Goal: Task Accomplishment & Management: Manage account settings

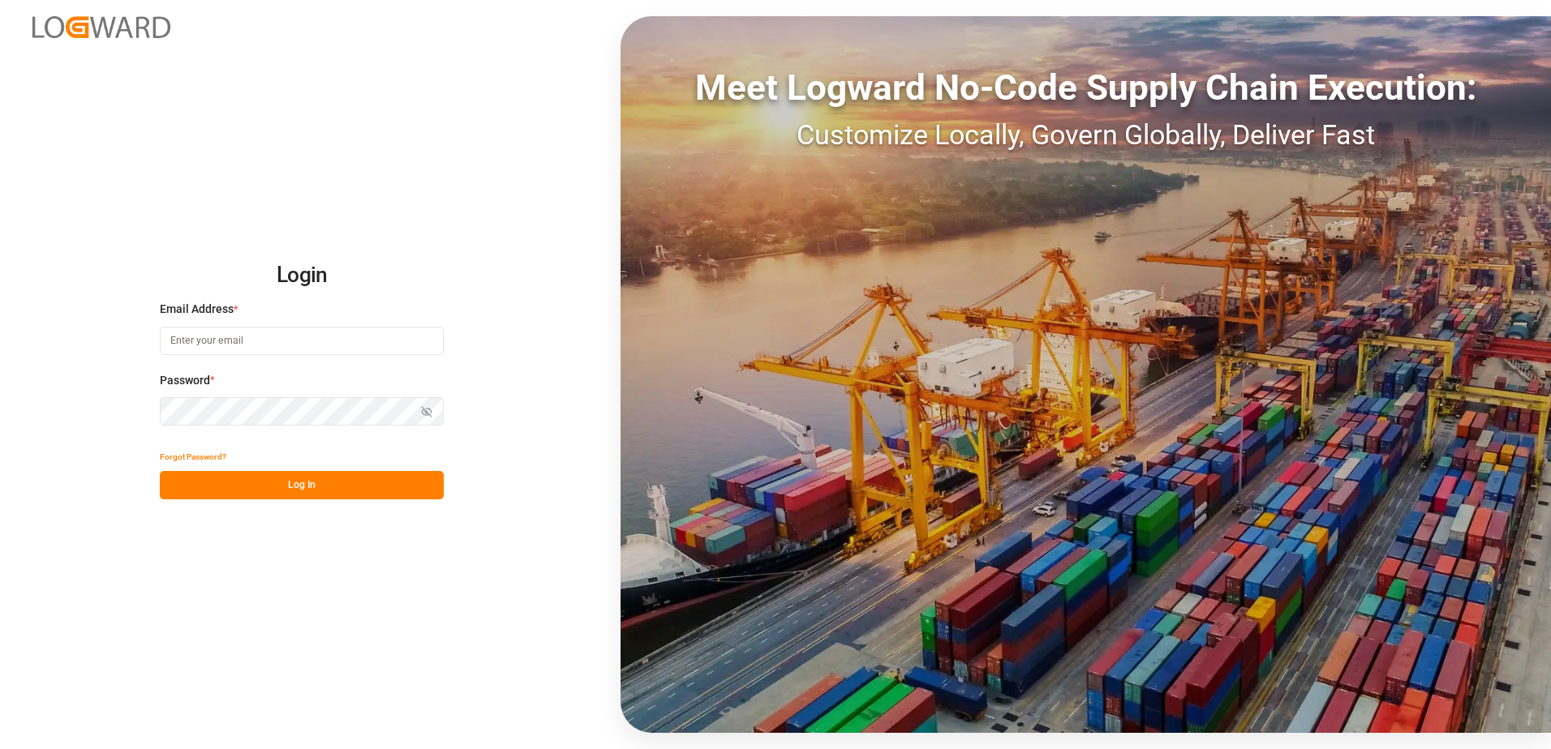
click at [262, 349] on input at bounding box center [302, 341] width 284 height 28
type input "[PERSON_NAME][EMAIL_ADDRESS][PERSON_NAME][DOMAIN_NAME]"
click at [427, 415] on icon "button" at bounding box center [426, 413] width 7 height 6
drag, startPoint x: 371, startPoint y: 463, endPoint x: 373, endPoint y: 474, distance: 10.7
click at [373, 463] on div "Forgot Password?" at bounding box center [302, 457] width 284 height 28
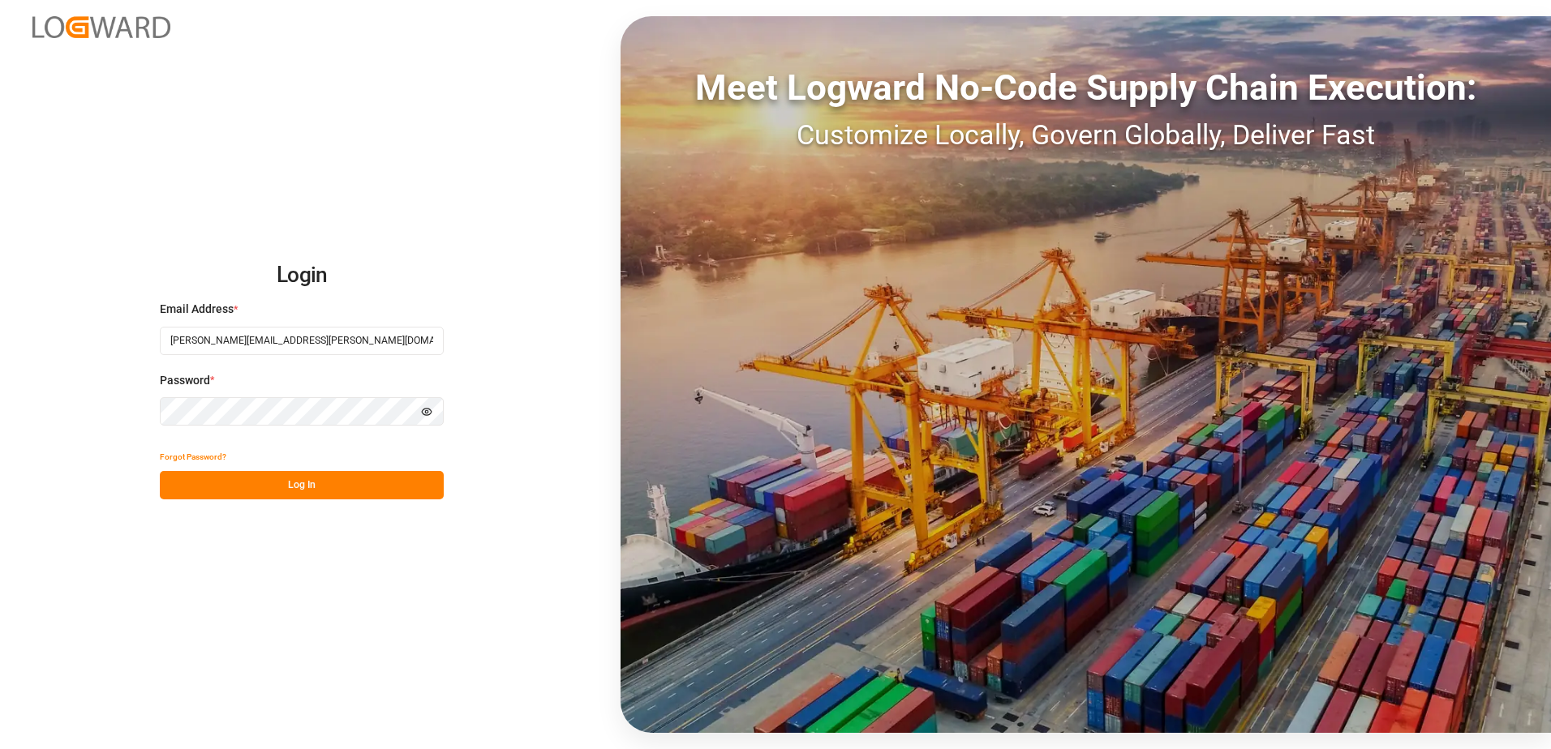
click at [370, 479] on button "Log In" at bounding box center [302, 485] width 284 height 28
click at [340, 491] on button "Log In" at bounding box center [302, 485] width 284 height 28
click at [262, 483] on button "Log In" at bounding box center [302, 485] width 284 height 28
click at [261, 427] on div "Password * Hide password" at bounding box center [302, 407] width 284 height 71
click at [311, 487] on button "Log In" at bounding box center [302, 485] width 284 height 28
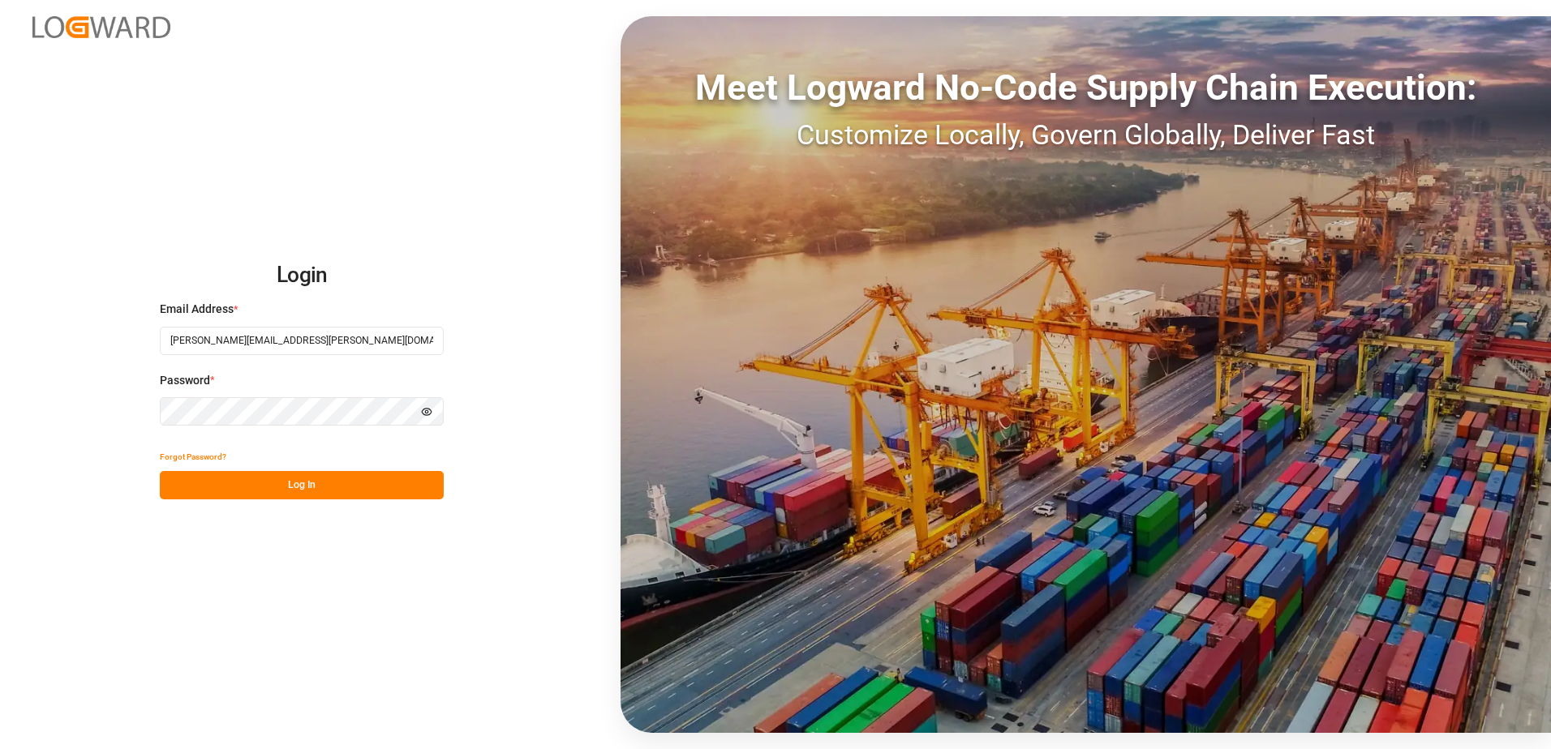
click at [298, 487] on button "Log In" at bounding box center [302, 485] width 284 height 28
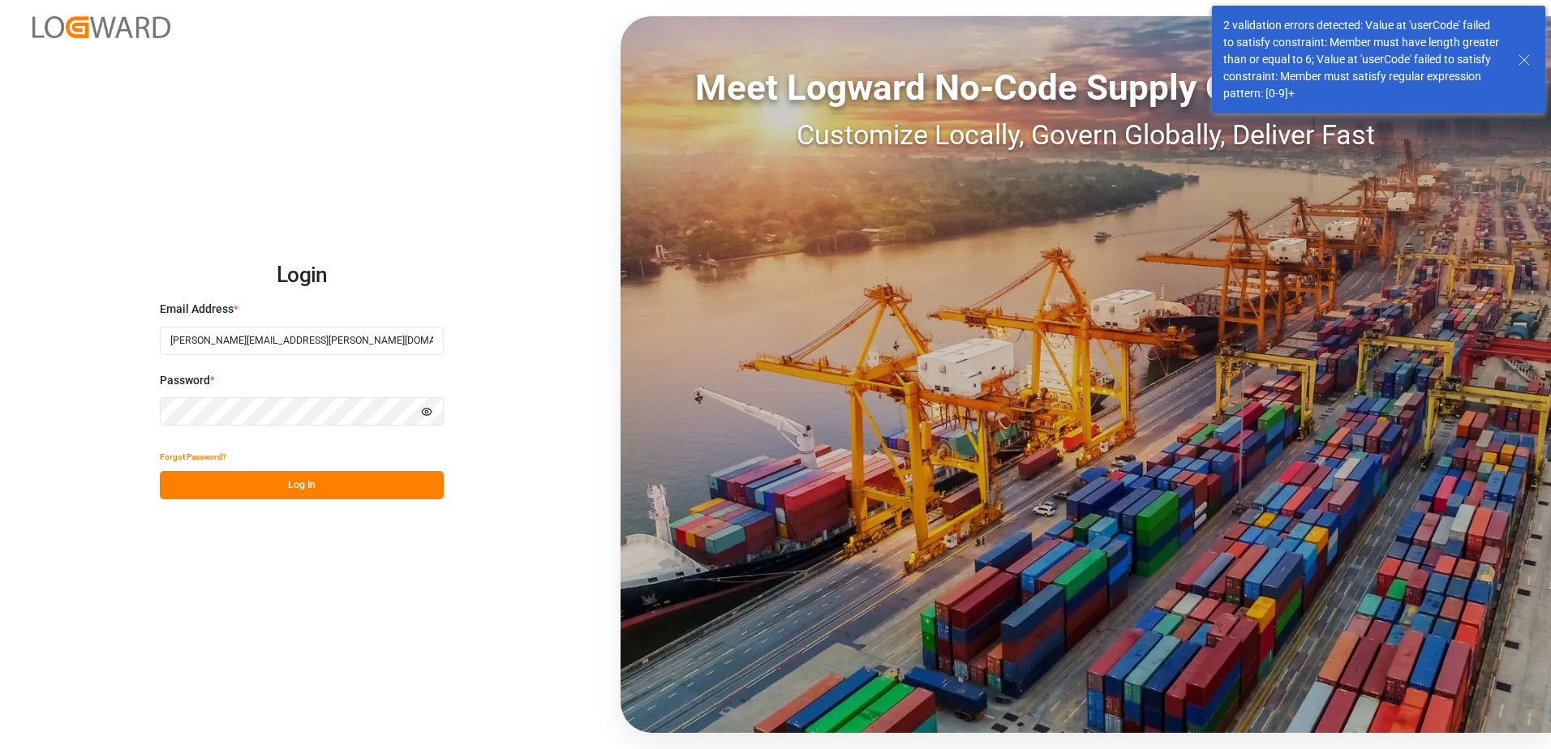
click at [255, 479] on button "Log In" at bounding box center [302, 485] width 284 height 28
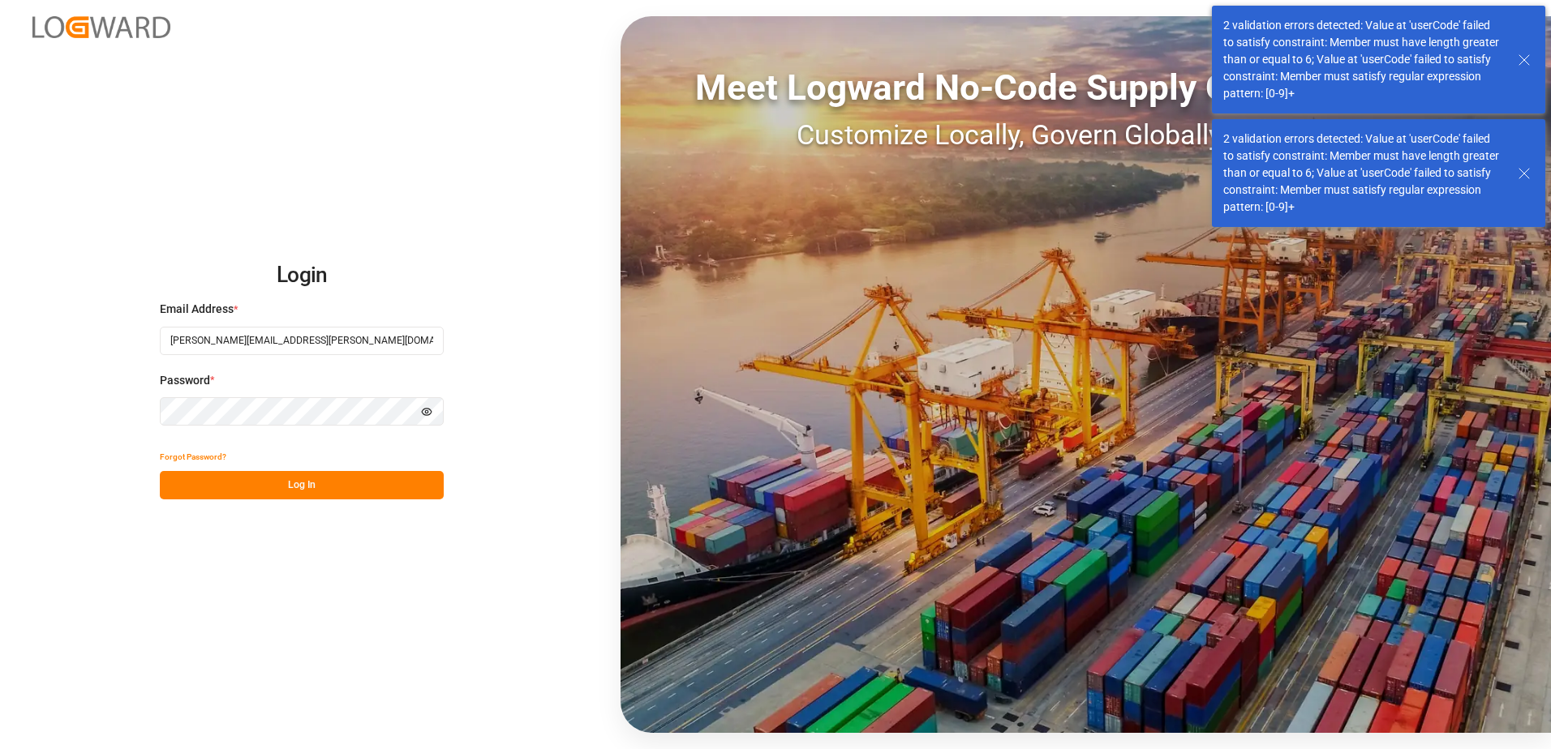
click at [253, 479] on button "Log In" at bounding box center [302, 485] width 284 height 28
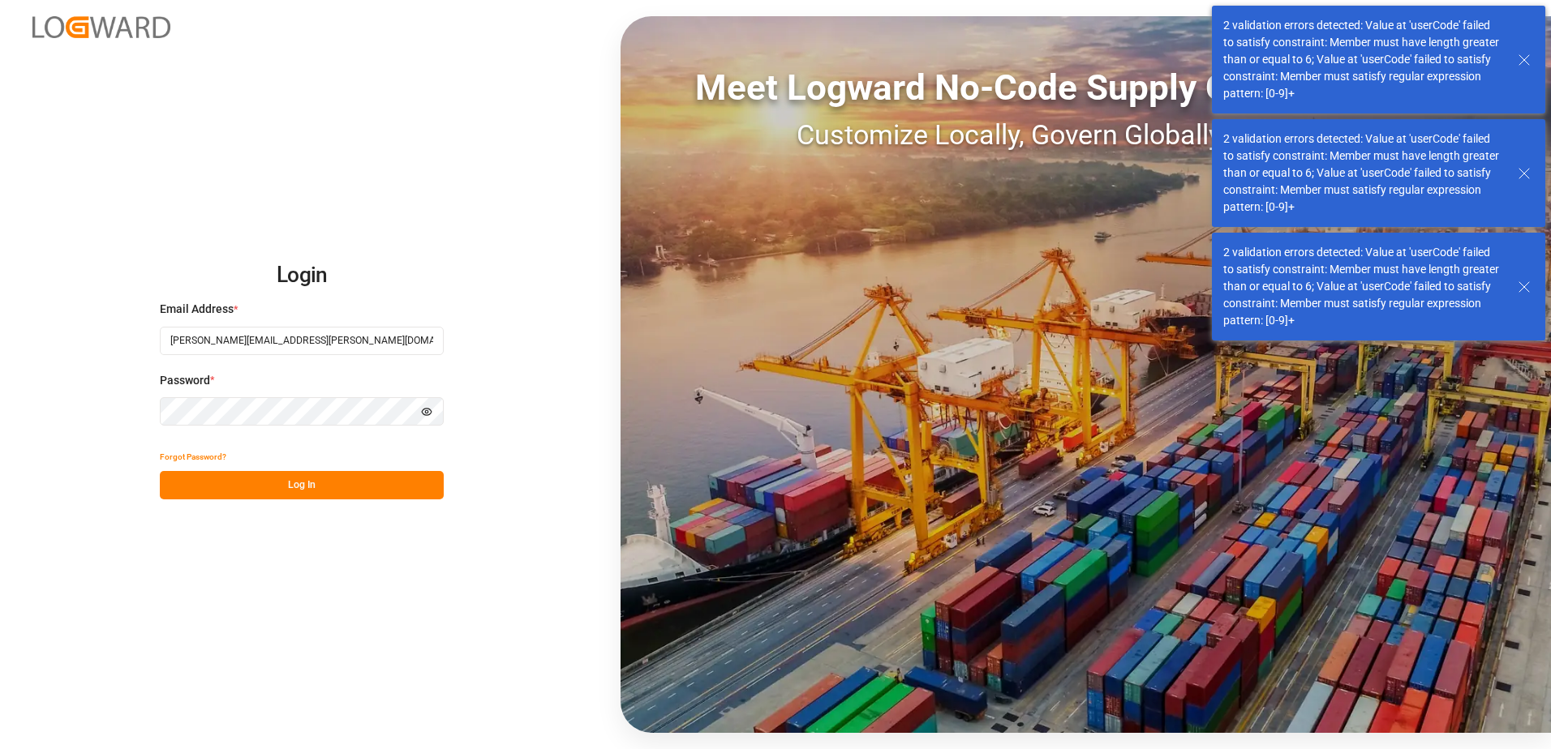
click at [253, 479] on button "Log In" at bounding box center [302, 485] width 284 height 28
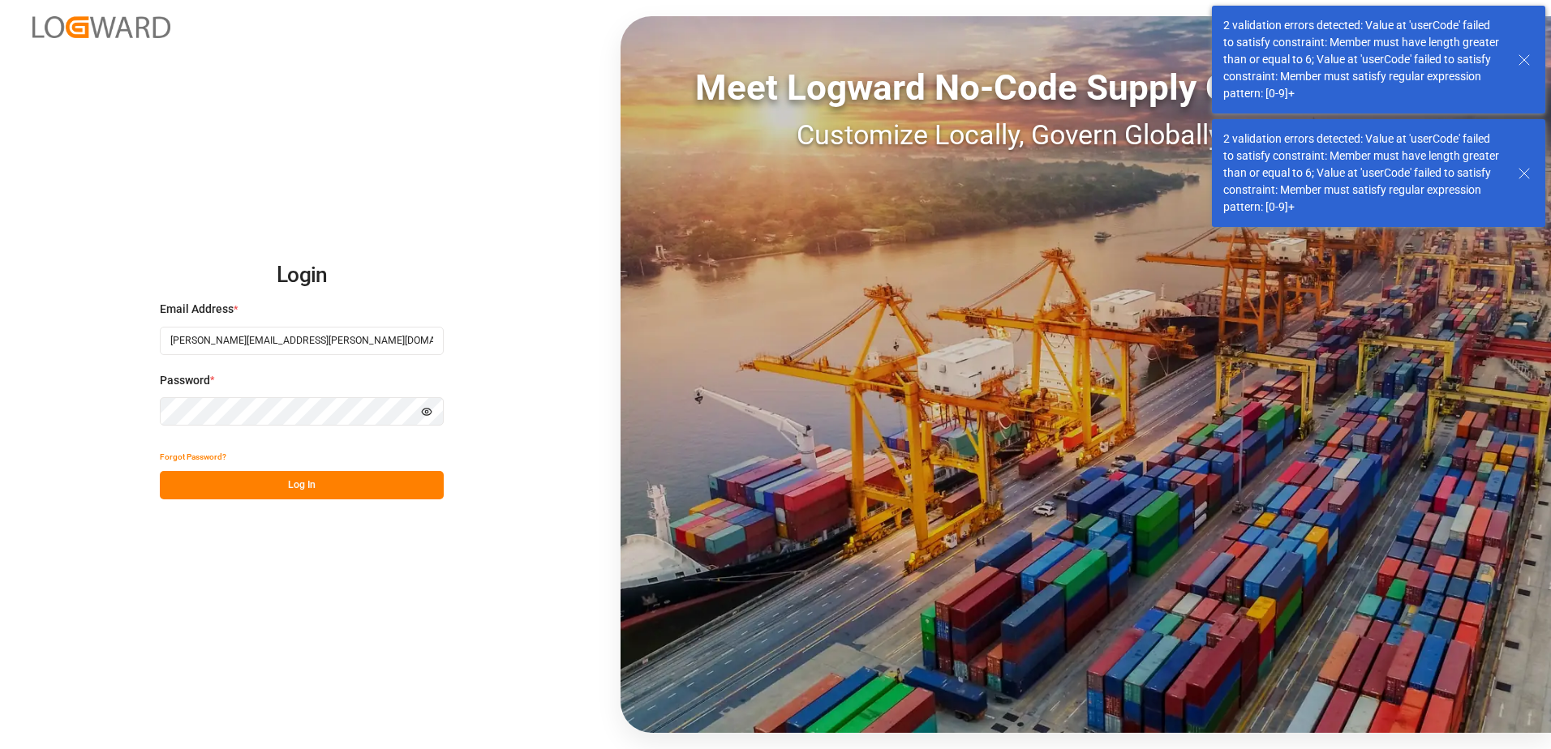
click at [1522, 288] on div "Meet Logward No-Code Supply Chain Execution: Customize Locally, Govern Globally…" at bounding box center [1085, 374] width 930 height 717
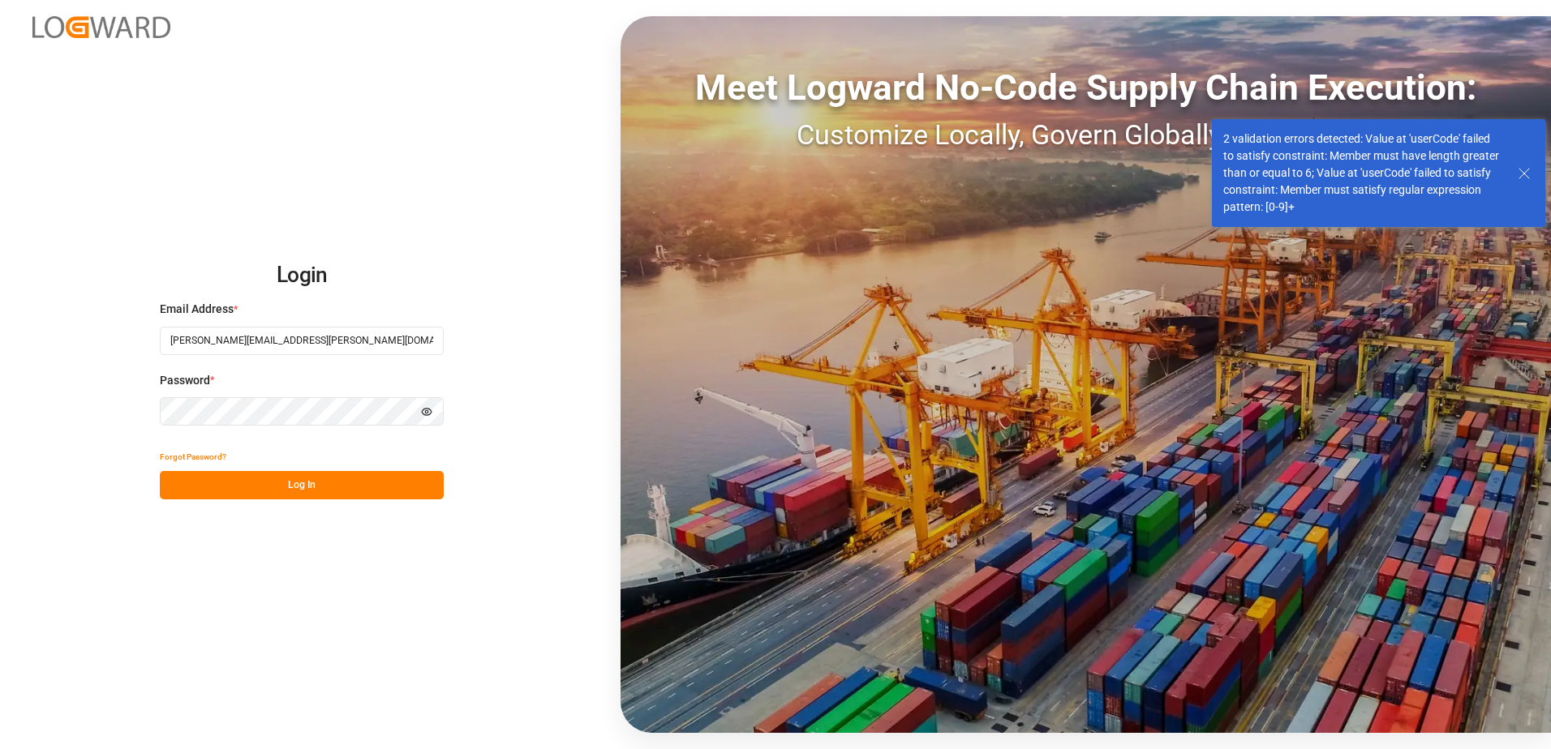
click at [1518, 171] on icon at bounding box center [1523, 173] width 19 height 19
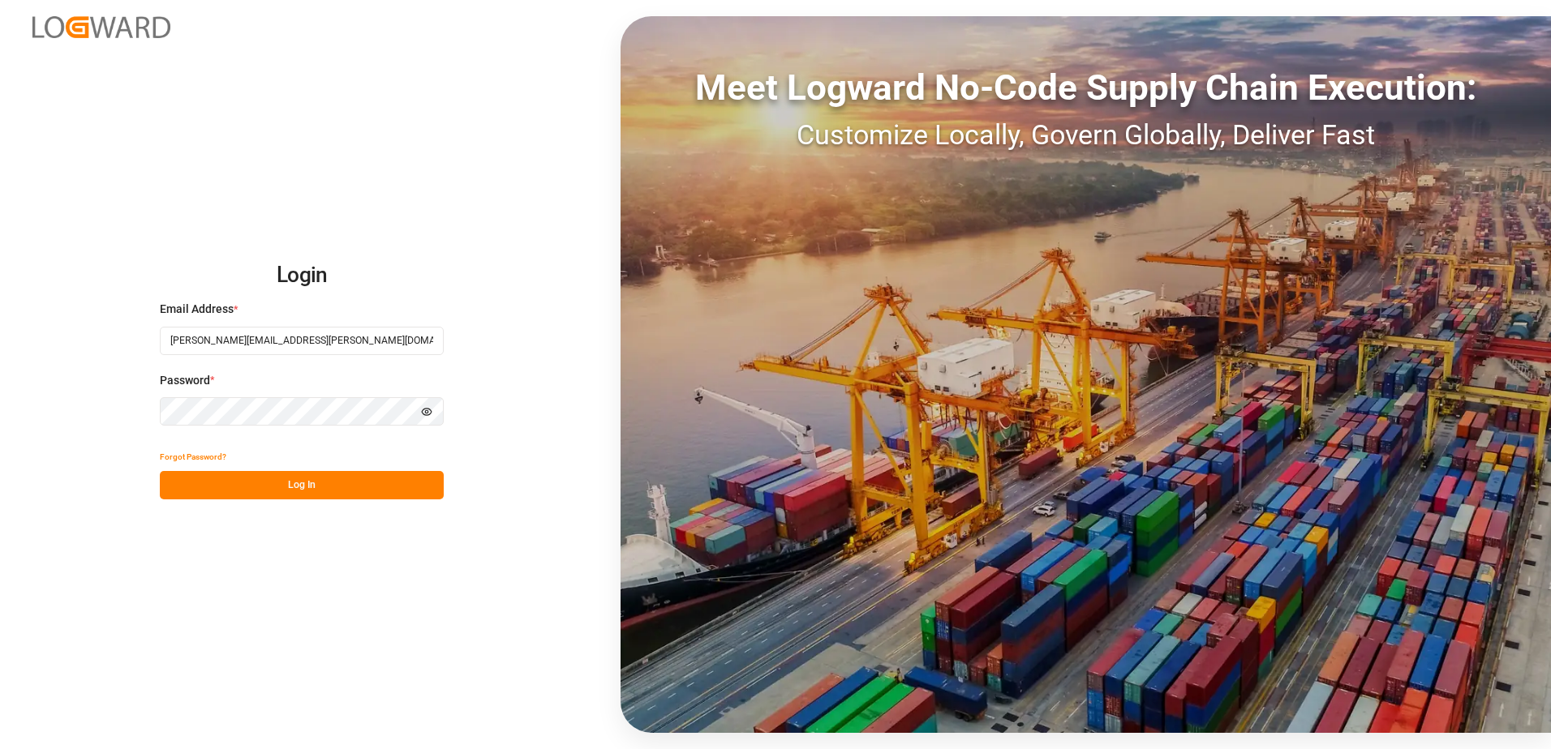
click at [140, 404] on div "Login Email Address * brittney.young@fedex.com Password * Hide password Forgot …" at bounding box center [775, 374] width 1551 height 749
click at [330, 343] on input at bounding box center [302, 341] width 284 height 28
type input "[PERSON_NAME][EMAIL_ADDRESS][PERSON_NAME][DOMAIN_NAME]"
click at [494, 544] on div "Login Email Address * [PERSON_NAME][EMAIL_ADDRESS][PERSON_NAME][DOMAIN_NAME] Pa…" at bounding box center [775, 374] width 1551 height 749
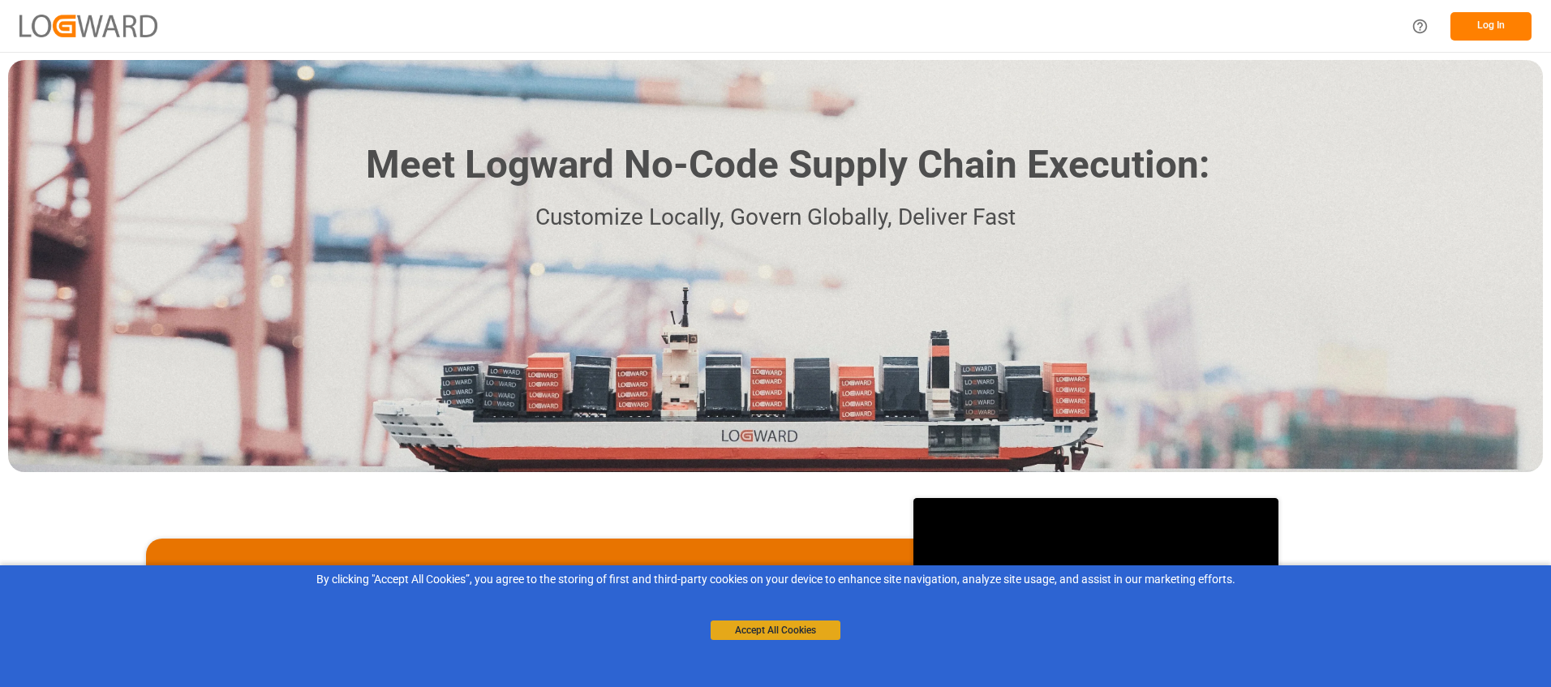
click at [792, 632] on button "Accept All Cookies" at bounding box center [775, 629] width 130 height 19
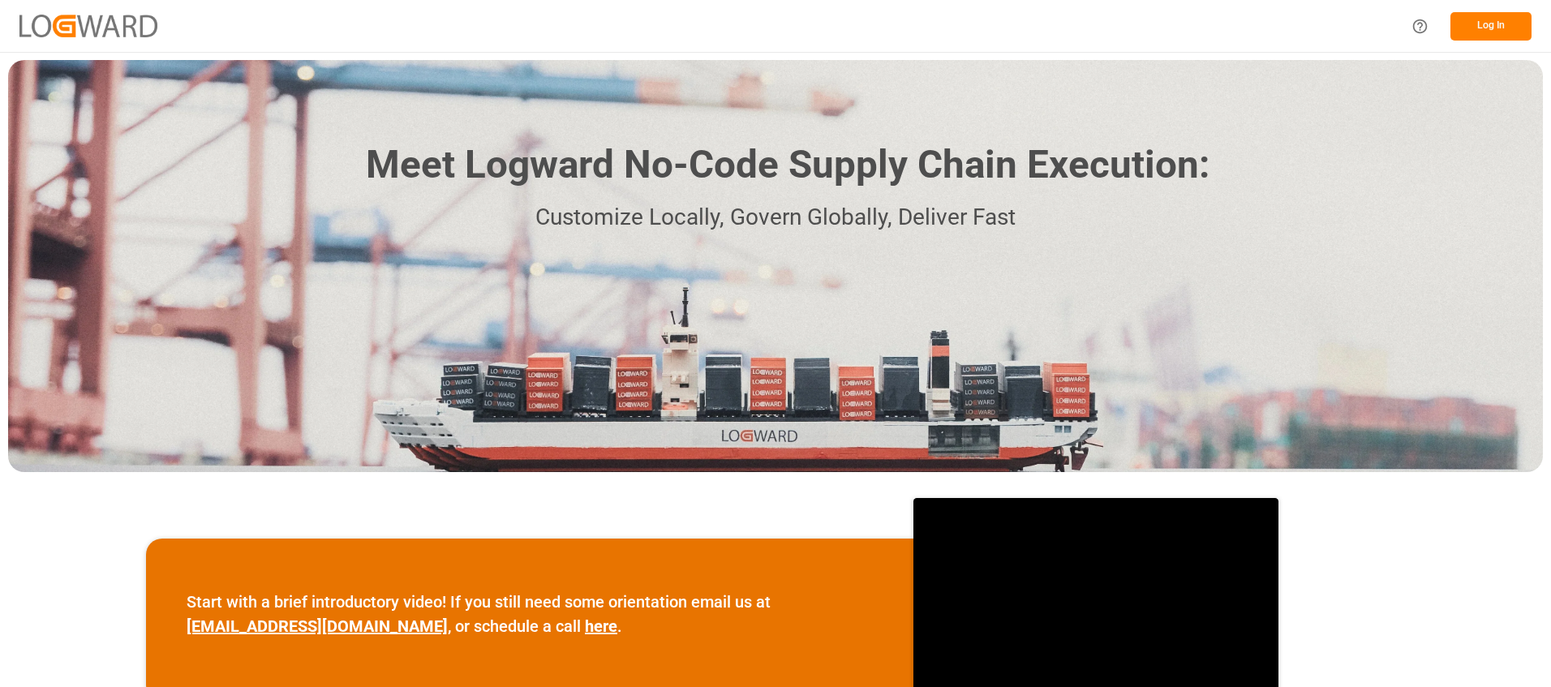
drag, startPoint x: 1500, startPoint y: 2, endPoint x: 1210, endPoint y: 34, distance: 292.2
click at [1168, 42] on div "Log In" at bounding box center [775, 26] width 1551 height 52
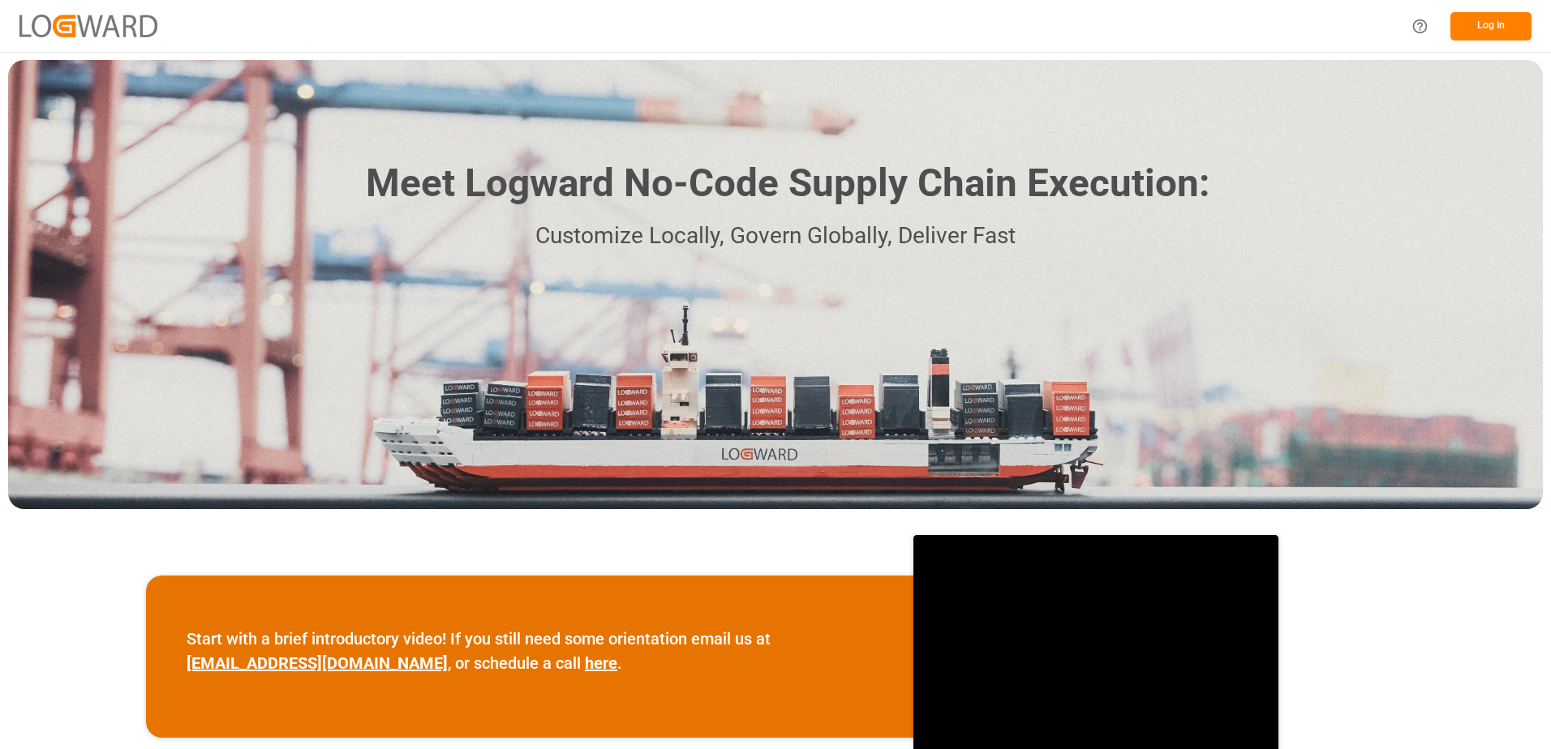
drag, startPoint x: 1393, startPoint y: 30, endPoint x: 1366, endPoint y: 23, distance: 27.7
click at [1364, 23] on div "Log In" at bounding box center [775, 26] width 1551 height 52
click at [1471, 29] on button "Log In" at bounding box center [1490, 26] width 81 height 28
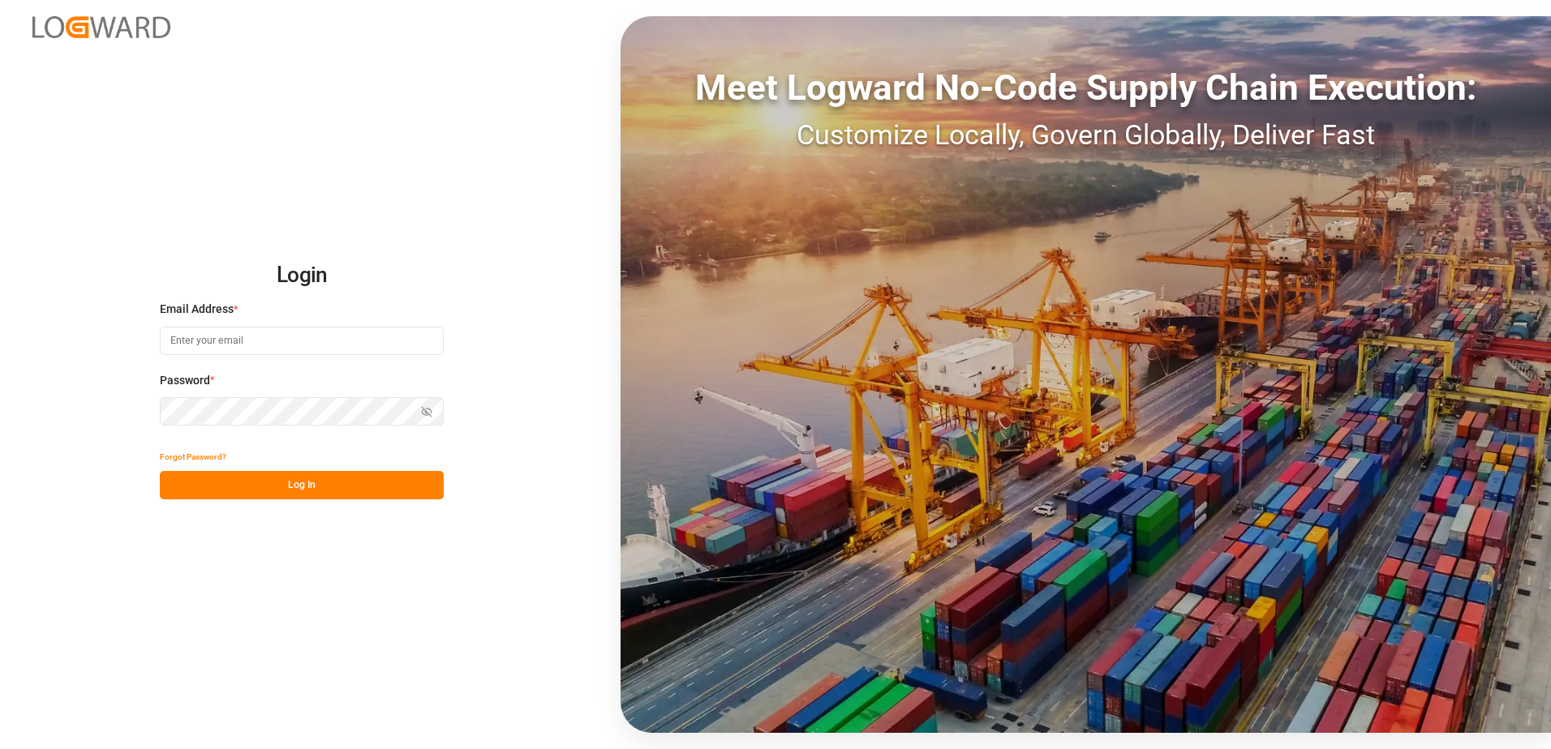
click at [389, 341] on input at bounding box center [302, 341] width 284 height 28
type input "[PERSON_NAME][EMAIL_ADDRESS][PERSON_NAME][DOMAIN_NAME]"
click at [425, 409] on icon "button" at bounding box center [426, 411] width 11 height 11
click at [294, 479] on button "Log In" at bounding box center [302, 485] width 284 height 28
click at [374, 483] on button "Log In" at bounding box center [302, 485] width 284 height 28
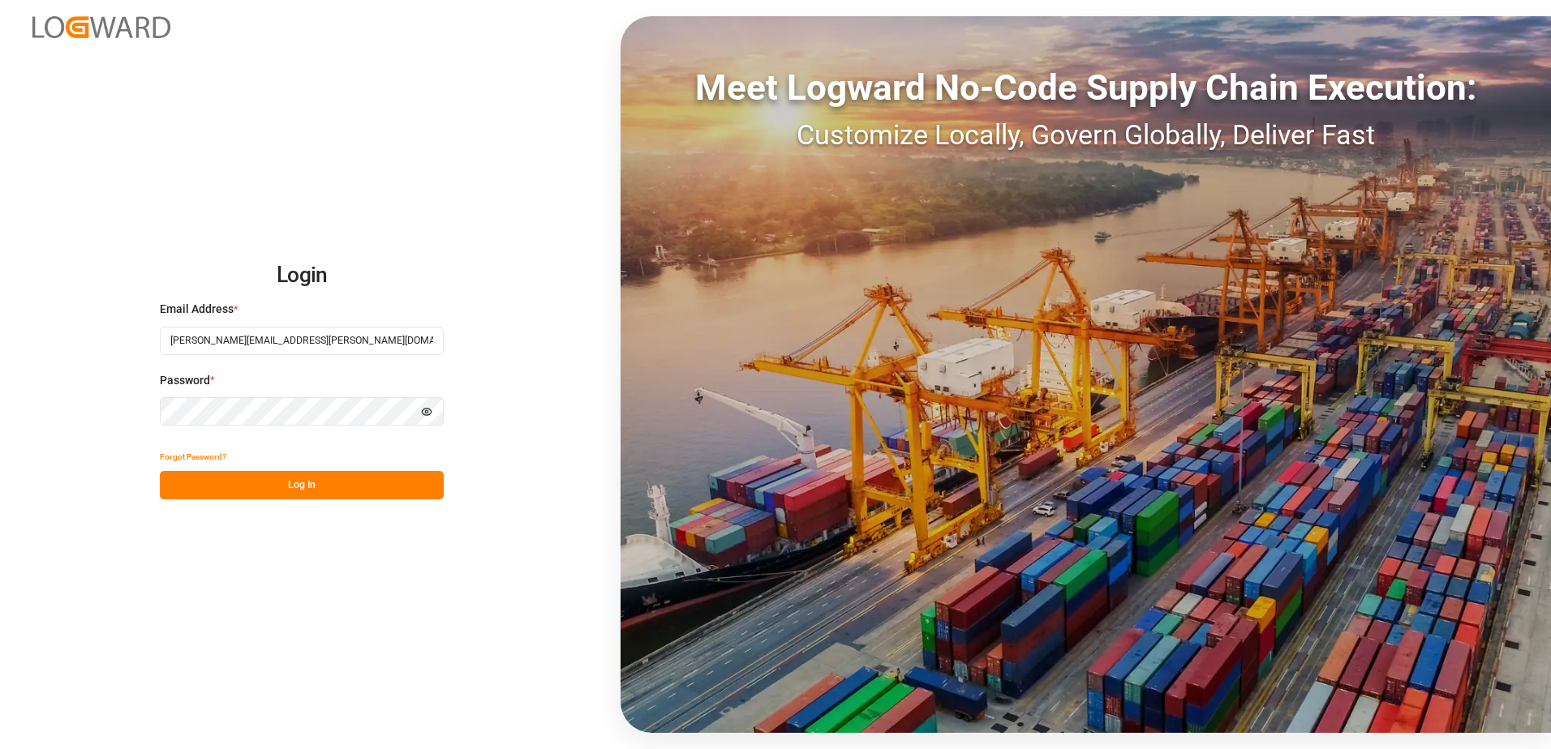
click at [174, 453] on button "Forgot Password?" at bounding box center [193, 457] width 67 height 28
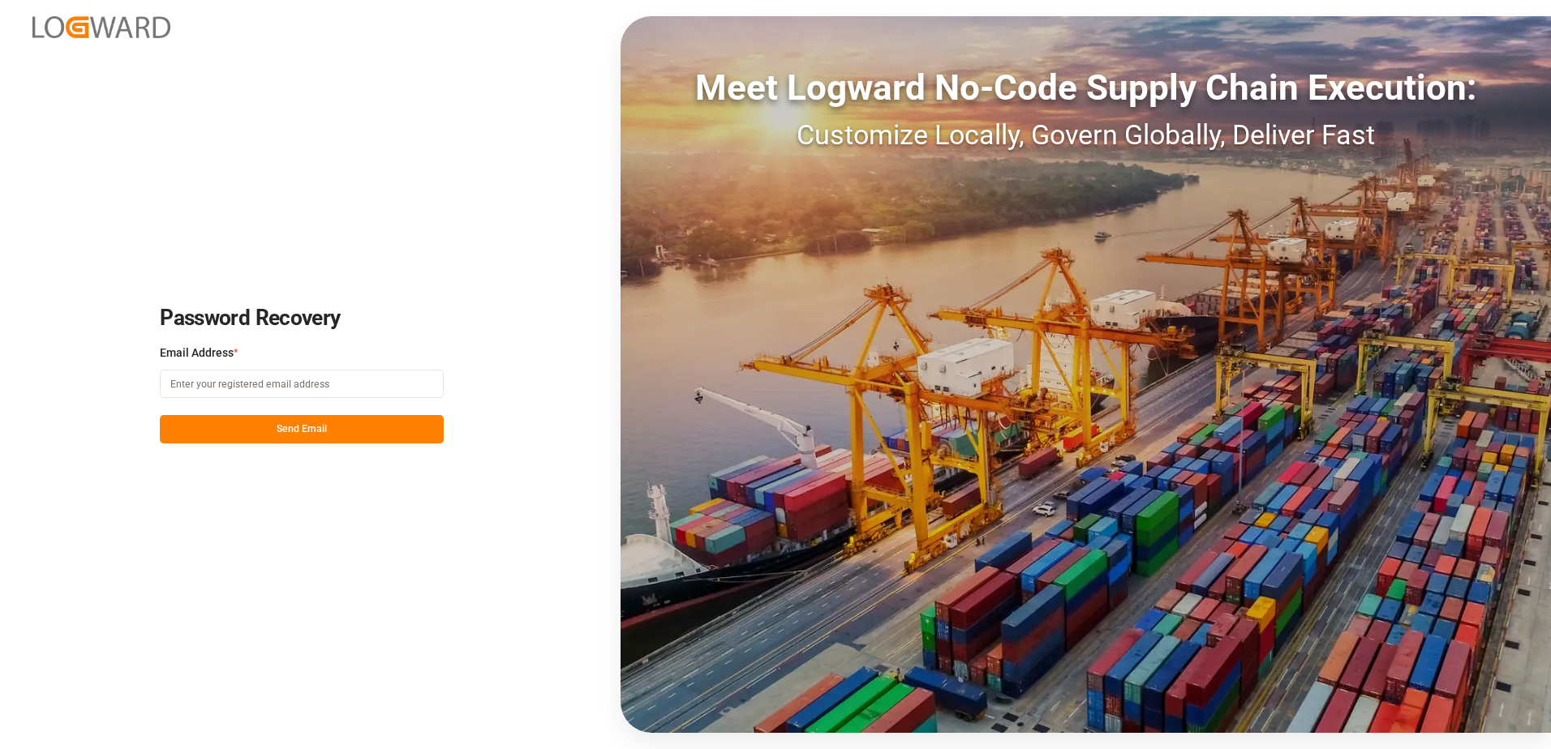
click at [273, 385] on input at bounding box center [302, 384] width 284 height 28
type input "[PERSON_NAME][EMAIL_ADDRESS][PERSON_NAME][DOMAIN_NAME]"
click at [309, 422] on button "Send Email" at bounding box center [302, 429] width 284 height 28
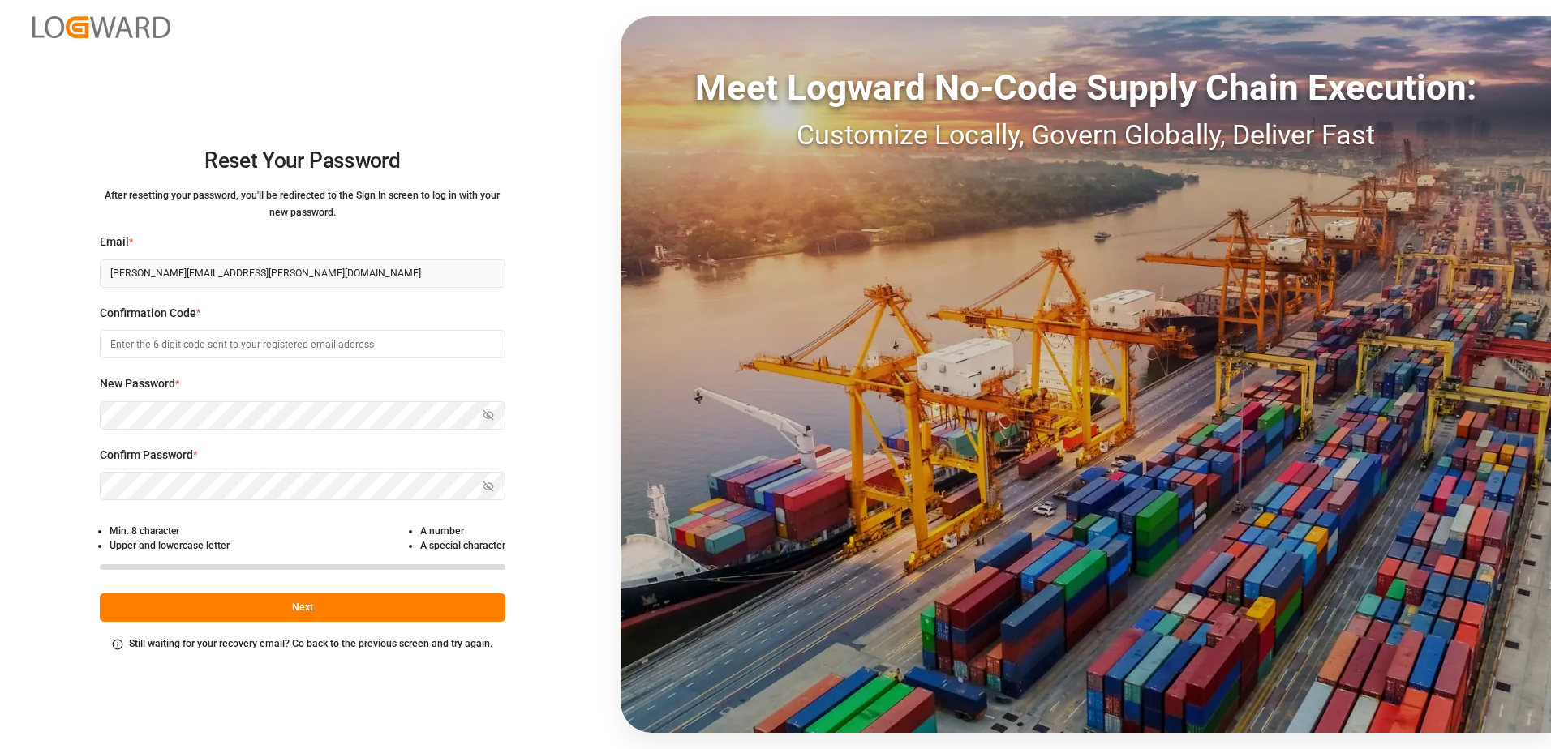
click at [309, 343] on input at bounding box center [303, 344] width 406 height 28
type input "544409"
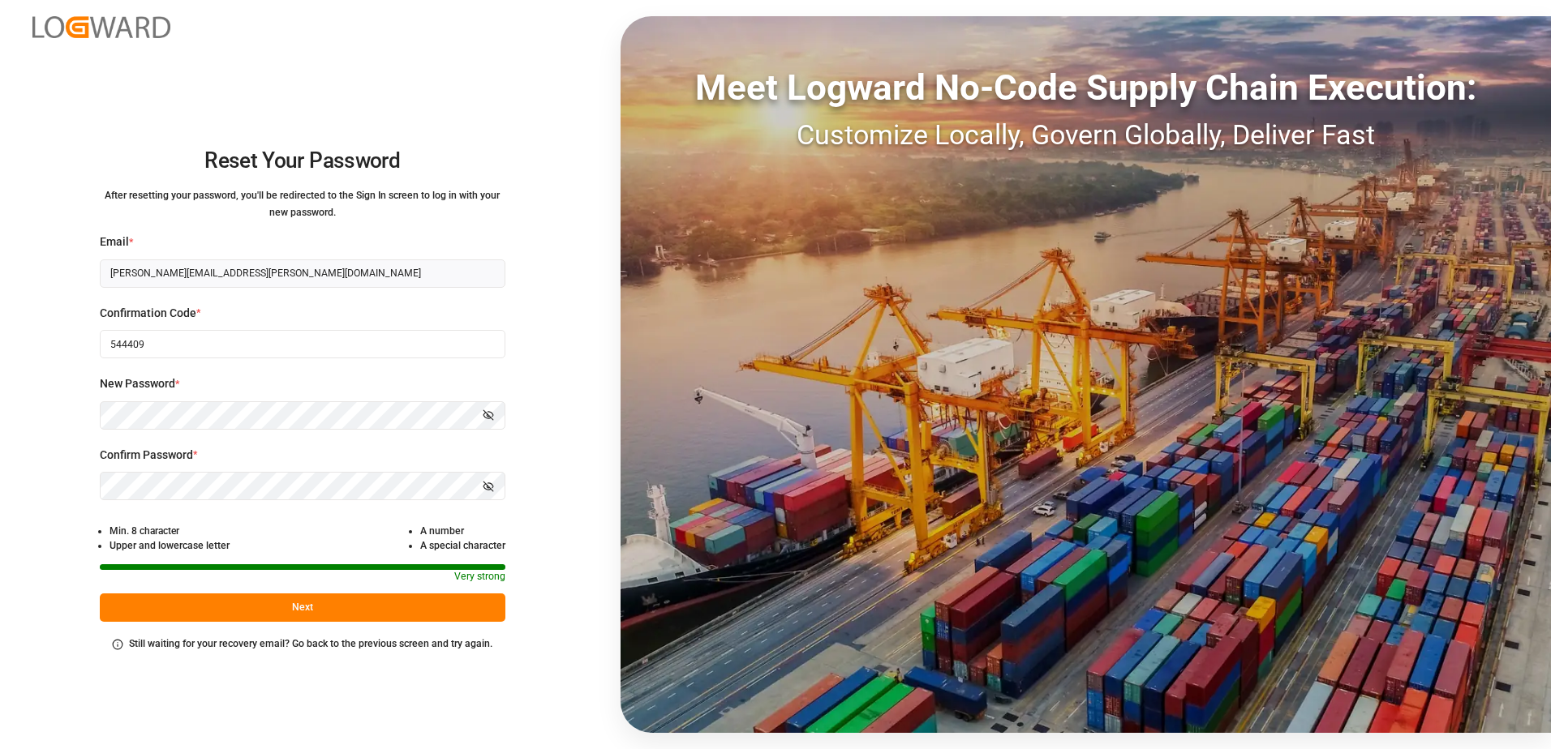
click at [283, 608] on button "Next" at bounding box center [303, 608] width 406 height 28
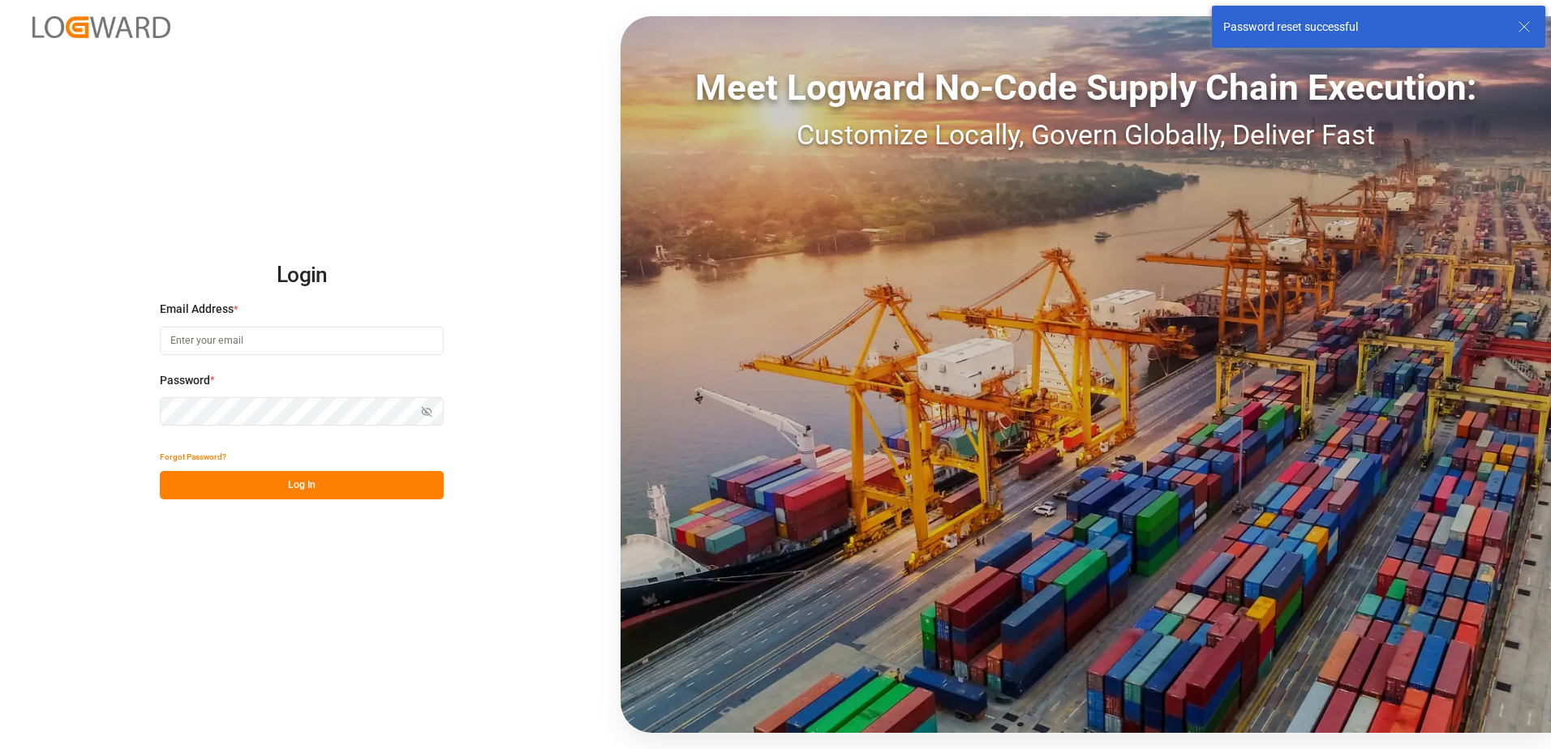
click at [298, 341] on input at bounding box center [302, 341] width 284 height 28
type input "[PERSON_NAME][EMAIL_ADDRESS][PERSON_NAME][DOMAIN_NAME]"
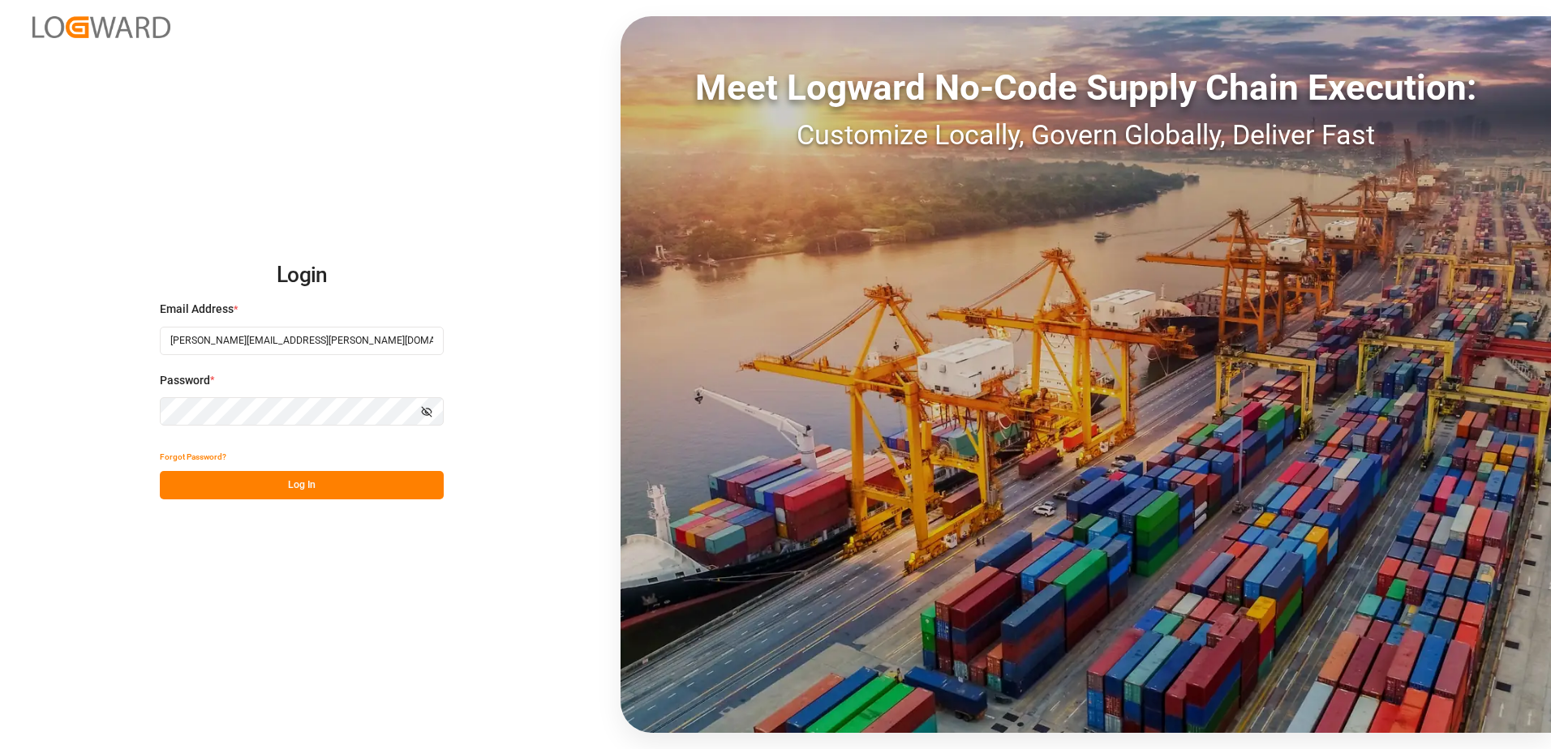
click at [257, 484] on button "Log In" at bounding box center [302, 485] width 284 height 28
click at [268, 486] on button "Log In" at bounding box center [302, 485] width 284 height 28
